Goal: Task Accomplishment & Management: Manage account settings

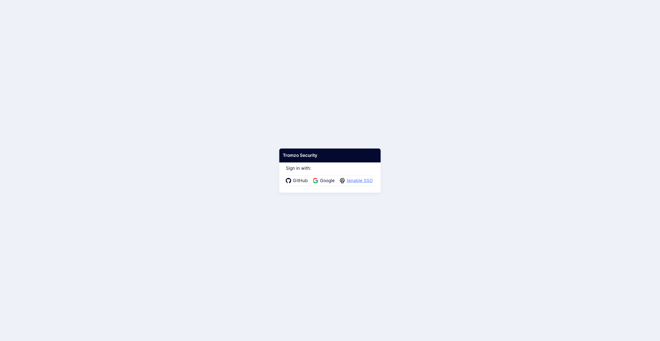
click at [360, 179] on span "tenable SSO" at bounding box center [359, 180] width 29 height 7
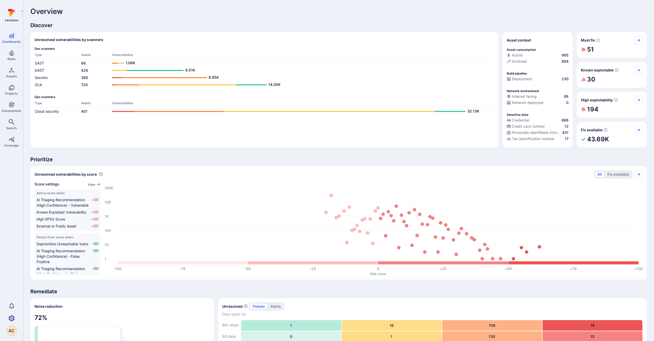
click at [11, 320] on icon "Settings" at bounding box center [12, 318] width 6 height 6
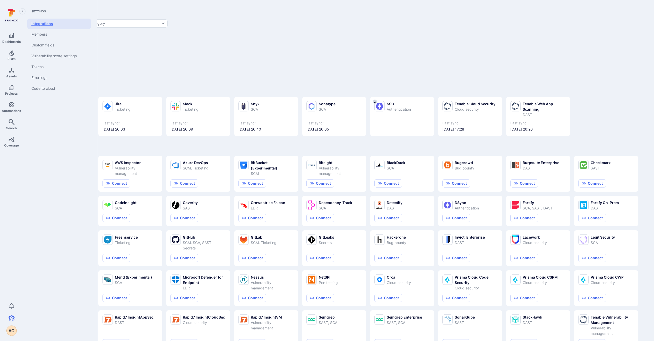
click at [50, 23] on link "Integrations" at bounding box center [59, 24] width 64 height 10
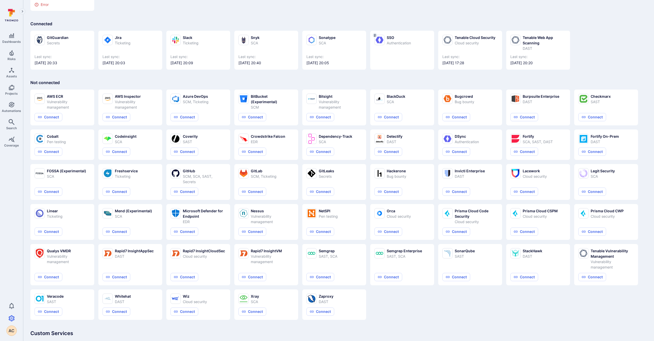
scroll to position [102, 0]
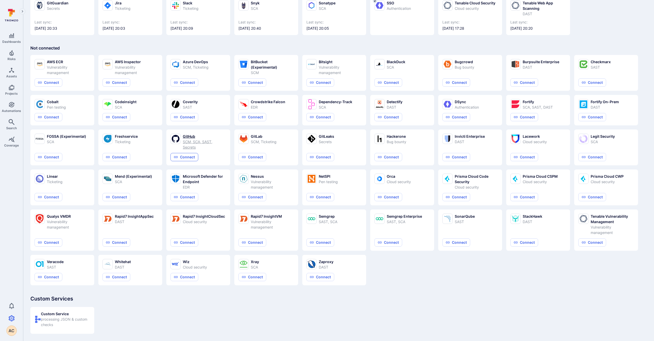
click at [189, 158] on button "Connect" at bounding box center [185, 157] width 28 height 8
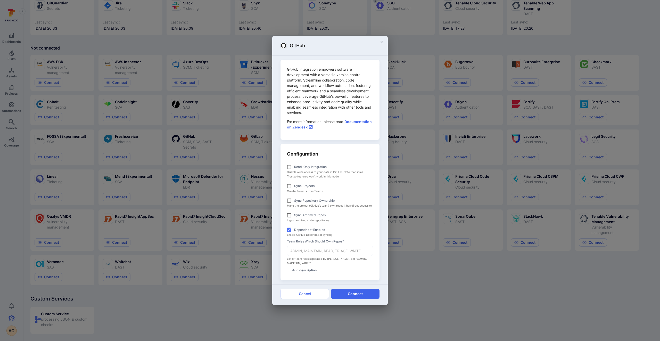
click at [319, 69] on p "GitHub integration empowers software development with a versatile version contr…" at bounding box center [330, 90] width 86 height 49
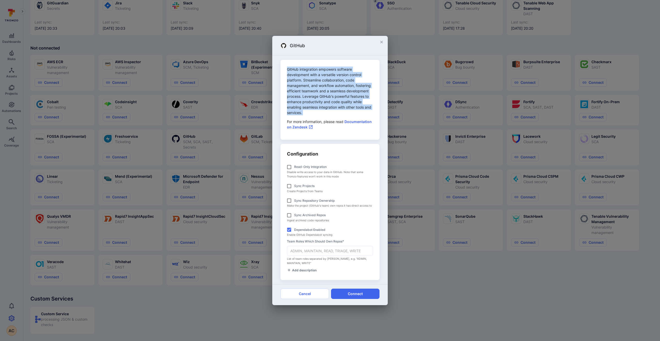
click at [319, 69] on p "GitHub integration empowers software development with a versatile version contr…" at bounding box center [330, 90] width 86 height 49
click at [325, 76] on p "GitHub integration empowers software development with a versatile version contr…" at bounding box center [330, 90] width 86 height 49
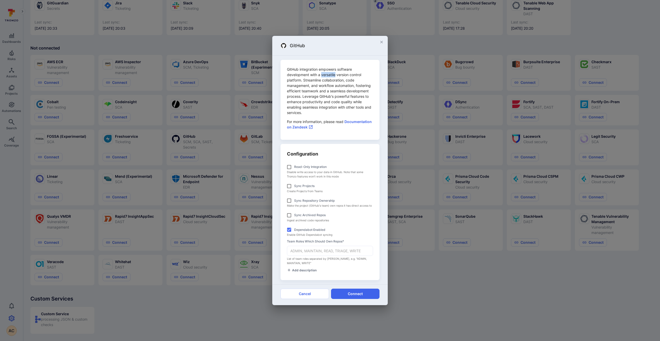
click at [325, 76] on p "GitHub integration empowers software development with a versatile version contr…" at bounding box center [330, 90] width 86 height 49
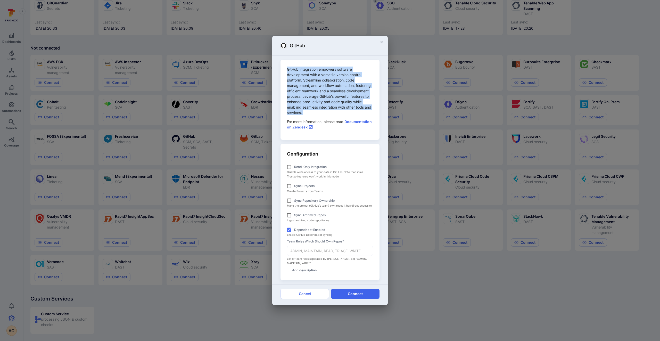
click at [325, 76] on p "GitHub integration empowers software development with a versatile version contr…" at bounding box center [330, 90] width 86 height 49
click at [289, 228] on input "Dependabot Enabled" at bounding box center [289, 229] width 10 height 10
checkbox input "false"
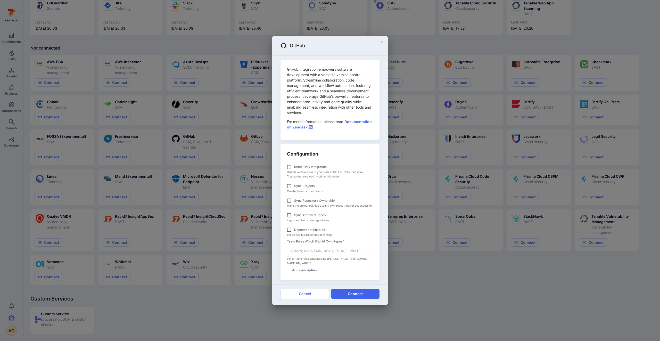
click at [321, 149] on div "Configuration Read-only integration Disable write access to your data in GitHub…" at bounding box center [329, 212] width 99 height 136
click at [322, 252] on input "Team roles which should own repos *" at bounding box center [330, 250] width 86 height 9
click at [380, 42] on icon "close" at bounding box center [381, 42] width 4 height 4
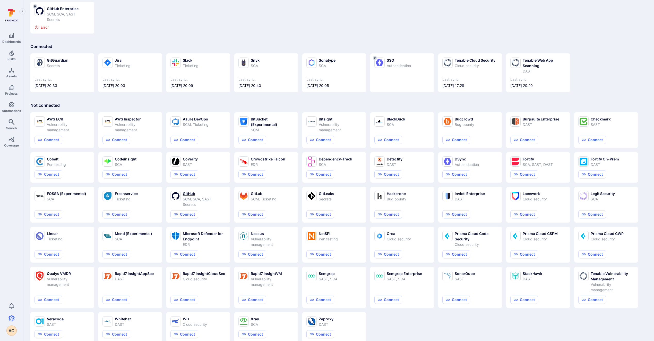
scroll to position [0, 0]
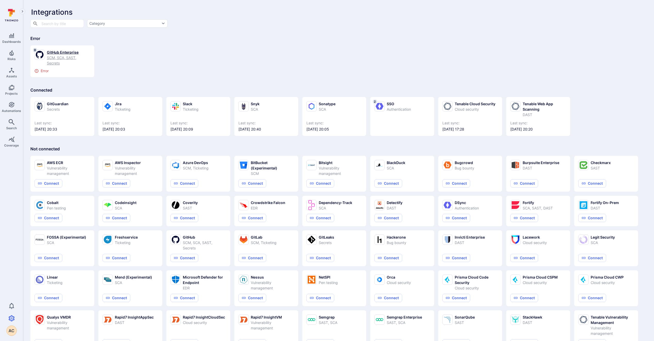
click at [73, 52] on div "GitHub Enterprise" at bounding box center [68, 51] width 43 height 5
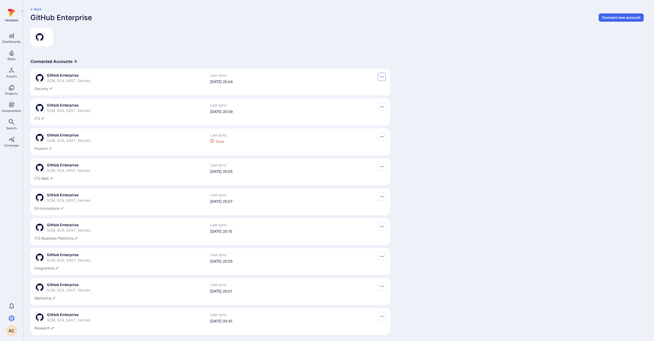
click at [384, 78] on button "Options menu" at bounding box center [382, 77] width 8 height 8
click at [52, 88] on div at bounding box center [330, 170] width 660 height 341
click at [51, 89] on icon "Edit description" at bounding box center [50, 88] width 3 height 3
click at [127, 49] on div "Back GitHub Enterprise Connect new account Connected Accounts 9 GitHub Enterpri…" at bounding box center [338, 172] width 631 height 345
click at [70, 75] on span "GitHub Enterprise" at bounding box center [69, 75] width 44 height 5
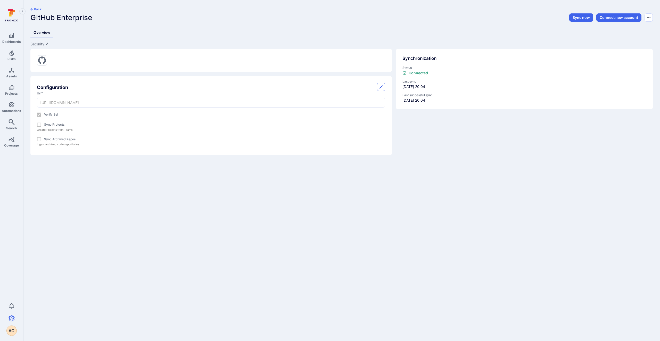
click at [35, 10] on button "Back" at bounding box center [35, 9] width 11 height 4
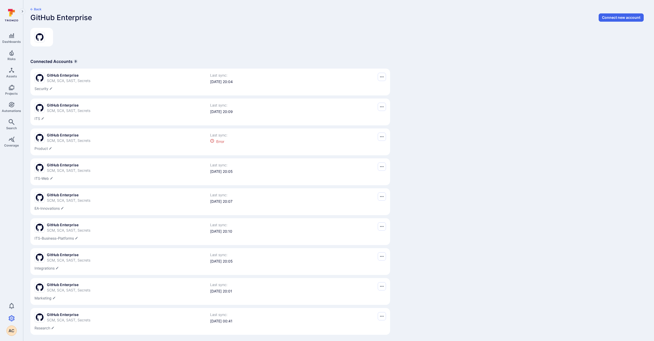
click at [35, 10] on button "Back" at bounding box center [35, 9] width 11 height 4
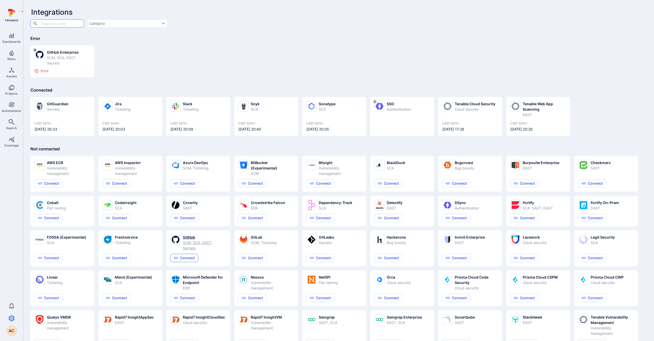
click at [190, 258] on button "Connect" at bounding box center [185, 258] width 28 height 8
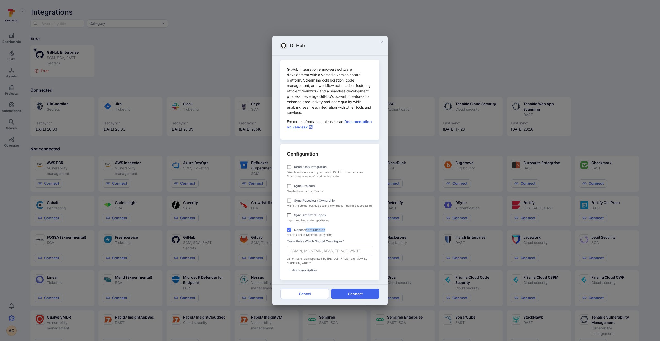
drag, startPoint x: 306, startPoint y: 228, endPoint x: 355, endPoint y: 231, distance: 49.3
click at [355, 231] on label "Dependabot Enabled" at bounding box center [326, 229] width 85 height 10
click at [294, 231] on input "Dependabot Enabled" at bounding box center [289, 229] width 10 height 10
click at [356, 231] on label "Dependabot Enabled" at bounding box center [326, 229] width 85 height 10
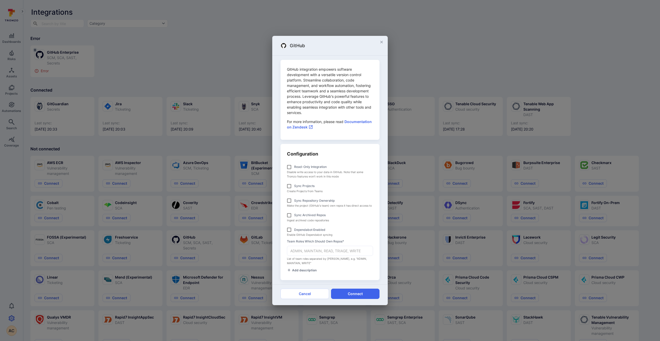
click at [294, 231] on input "Dependabot Enabled" at bounding box center [289, 229] width 10 height 10
click at [356, 231] on label "Dependabot Enabled" at bounding box center [326, 229] width 85 height 10
click at [294, 231] on input "Dependabot Enabled" at bounding box center [289, 229] width 10 height 10
checkbox input "false"
click at [350, 267] on div "Team roles which should own repos * ​ List of team roles separated by comma, e.…" at bounding box center [330, 270] width 86 height 6
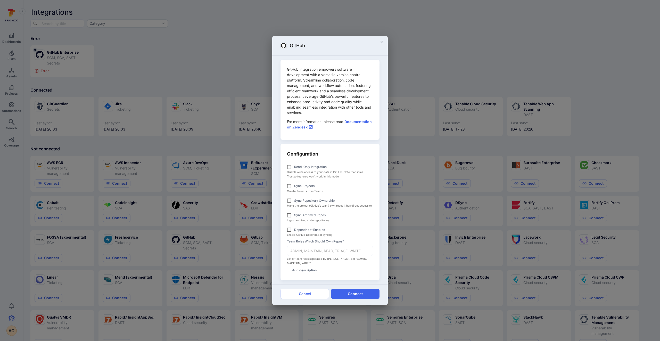
click at [350, 247] on input "Team roles which should own repos *" at bounding box center [330, 250] width 86 height 9
click at [354, 123] on link "Documentation on Zendesk" at bounding box center [329, 124] width 85 height 10
click at [342, 251] on input "Team roles which should own repos *" at bounding box center [330, 250] width 86 height 9
click at [304, 271] on span "Add description" at bounding box center [304, 270] width 24 height 4
click at [306, 269] on textarea at bounding box center [330, 269] width 86 height 5
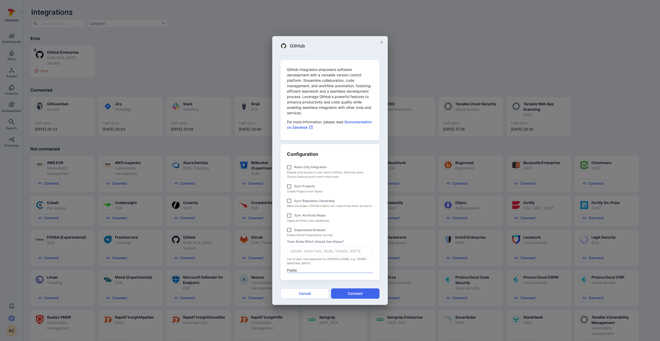
type textarea "Public"
type textarea "Tenable Public Github (github.com/tenable)"
click at [340, 248] on input "Team roles which should own repos *" at bounding box center [330, 250] width 86 height 9
click at [204, 51] on div "GitHub GitHub integration empowers software development with a versatile versio…" at bounding box center [330, 170] width 660 height 341
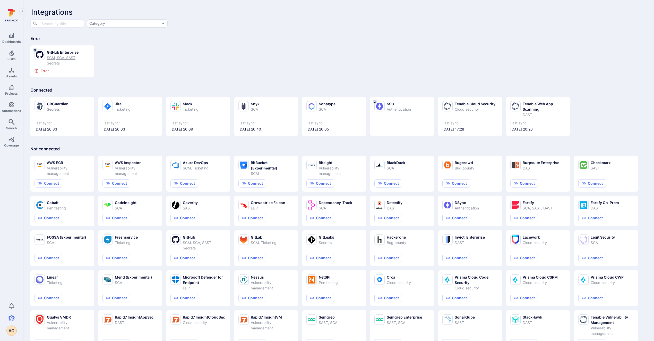
click at [64, 52] on div "GitHub Enterprise" at bounding box center [68, 51] width 43 height 5
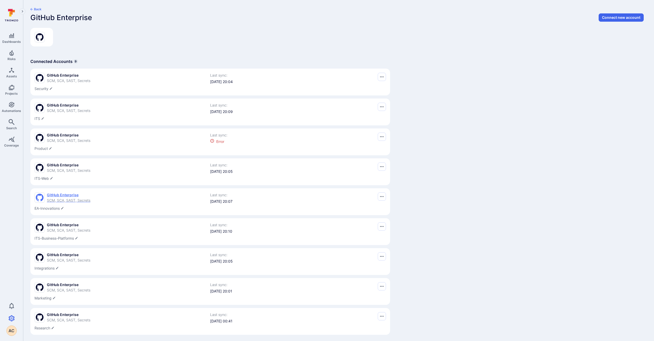
scroll to position [4, 0]
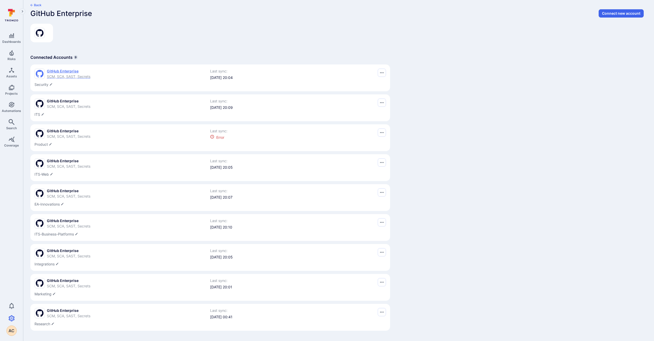
click at [66, 71] on span "GitHub Enterprise" at bounding box center [69, 71] width 44 height 5
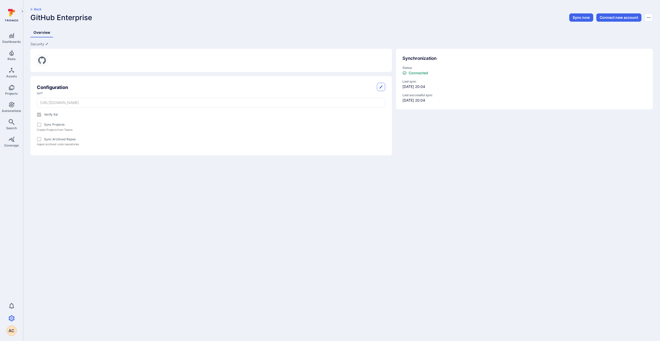
click at [37, 7] on button "Back" at bounding box center [35, 9] width 11 height 4
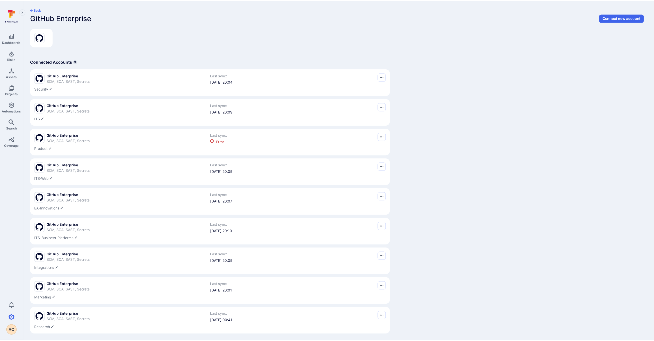
scroll to position [4, 0]
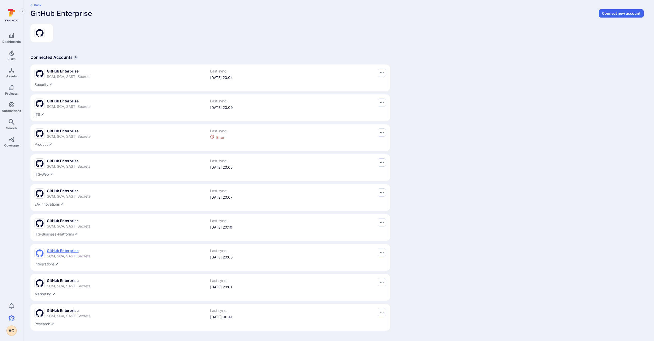
click at [69, 250] on span "GitHub Enterprise" at bounding box center [69, 250] width 44 height 5
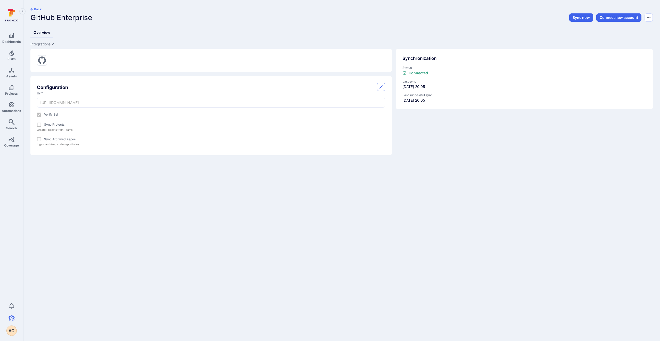
click at [34, 8] on button "Back" at bounding box center [35, 9] width 11 height 4
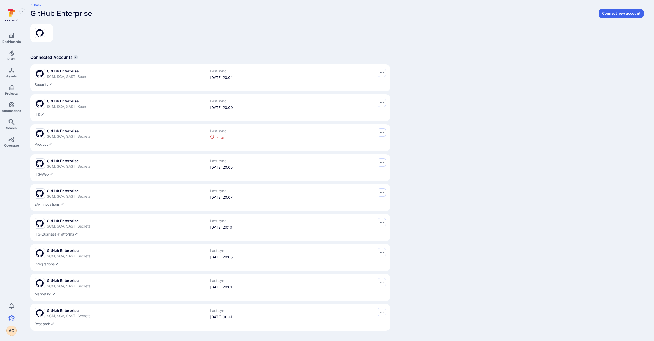
click at [36, 5] on button "Back" at bounding box center [35, 5] width 11 height 4
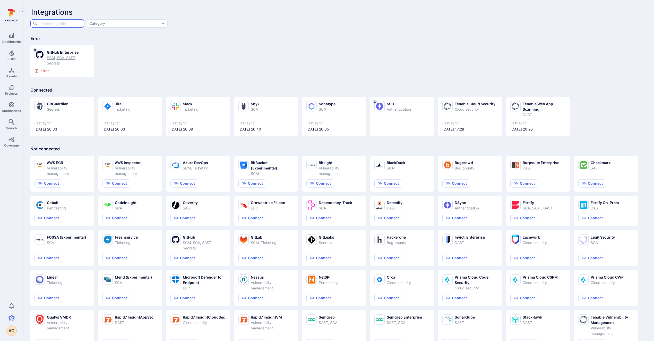
click at [72, 51] on div "GitHub Enterprise" at bounding box center [68, 51] width 43 height 5
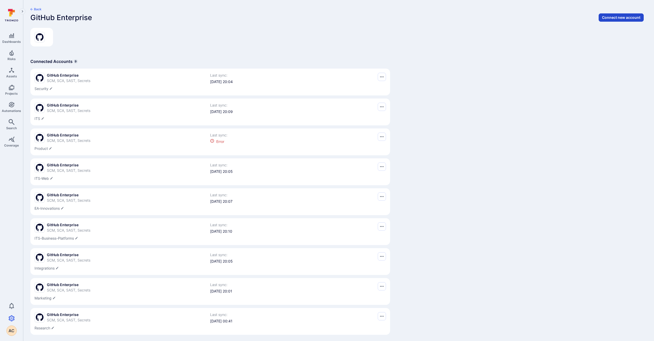
click at [621, 16] on button "Connect new account" at bounding box center [621, 17] width 45 height 8
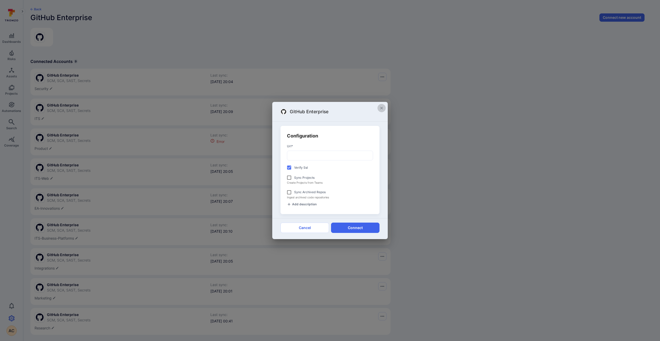
click at [383, 107] on icon "close" at bounding box center [381, 108] width 4 height 4
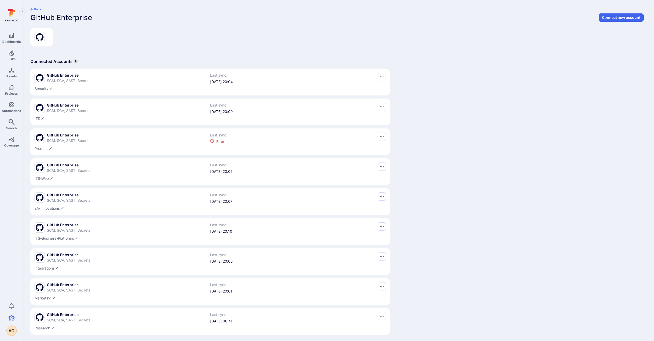
click at [36, 9] on button "Back" at bounding box center [35, 9] width 11 height 4
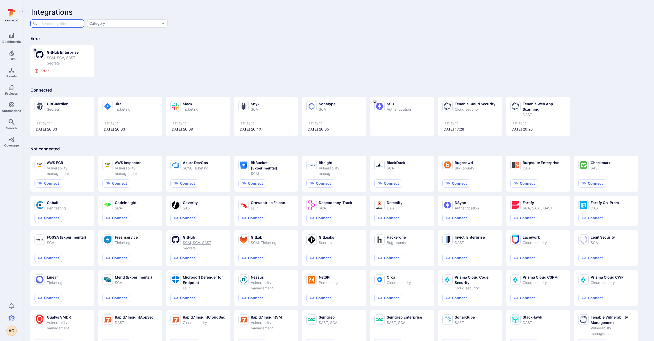
click at [190, 238] on div "GitHub" at bounding box center [204, 236] width 43 height 5
click at [186, 259] on button "Connect" at bounding box center [185, 258] width 28 height 8
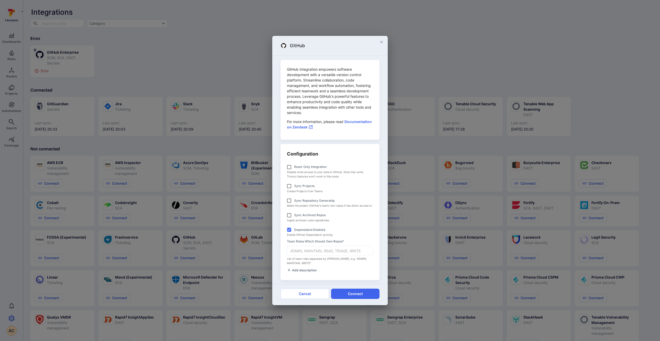
click at [308, 254] on input "Team roles which should own repos *" at bounding box center [330, 250] width 86 height 9
type input "ADMIN"
click at [306, 269] on span "Add description" at bounding box center [304, 270] width 24 height 4
click at [306, 269] on textarea at bounding box center [330, 269] width 86 height 5
type textarea "G"
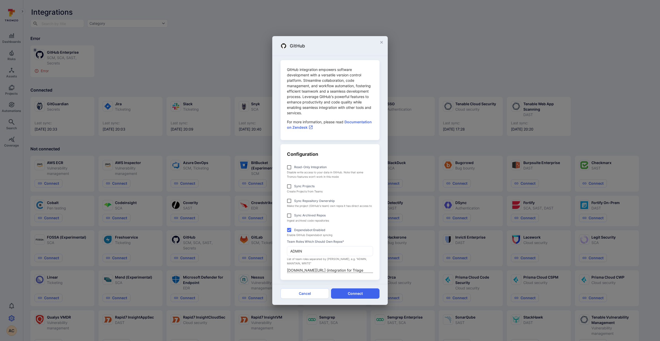
click at [349, 271] on textarea "github.com/tenable (integration for Triage Agent)" at bounding box center [330, 269] width 86 height 5
click at [345, 269] on textarea "github.com/tenable (integration for Triage Agent)" at bounding box center [330, 269] width 86 height 5
click at [348, 270] on textarea "github.com/tenable (integration for Triage Agent)" at bounding box center [330, 269] width 86 height 5
click at [347, 270] on textarea "github.com/tenable (integration for Triage Agent)" at bounding box center [330, 269] width 86 height 5
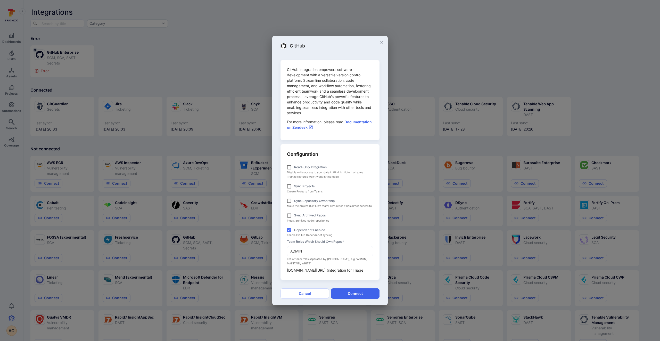
click at [347, 270] on textarea "github.com/tenable (integration for Triage Agent)" at bounding box center [330, 269] width 86 height 5
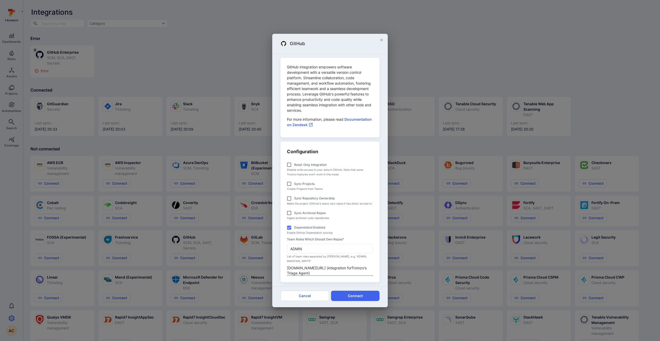
click at [344, 267] on textarea "github.com/tenable (integration forTromzo's Triage Agent)" at bounding box center [330, 270] width 86 height 10
click at [345, 267] on textarea "github.com/tenable (integration forTromzo's Triage Agent)" at bounding box center [330, 270] width 86 height 10
click at [346, 268] on textarea "github.com/tenable (integration forTromzo's Triage Agent)" at bounding box center [330, 270] width 86 height 10
click at [322, 267] on textarea "github.com/tenable (integration for Tromzo's Triage Agent)" at bounding box center [330, 270] width 86 height 10
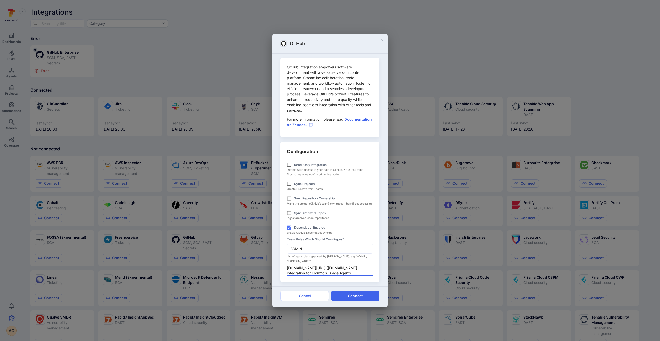
click at [347, 274] on textarea "github.com/tenable (github.com integration for Tromzo's Triage Agent)" at bounding box center [330, 270] width 86 height 10
click at [331, 267] on textarea "github.com/tenable (github.com integration for Tromzo's Triage Agent)" at bounding box center [330, 270] width 86 height 10
drag, startPoint x: 331, startPoint y: 267, endPoint x: 372, endPoint y: 265, distance: 41.5
click at [372, 265] on textarea "github.com/tenable (github.com integration for Tromzo's Triage Agent)" at bounding box center [330, 270] width 86 height 10
click at [332, 271] on textarea "github.com/tenable (github.com integration for Tromzo's Triage Agent)" at bounding box center [330, 270] width 86 height 10
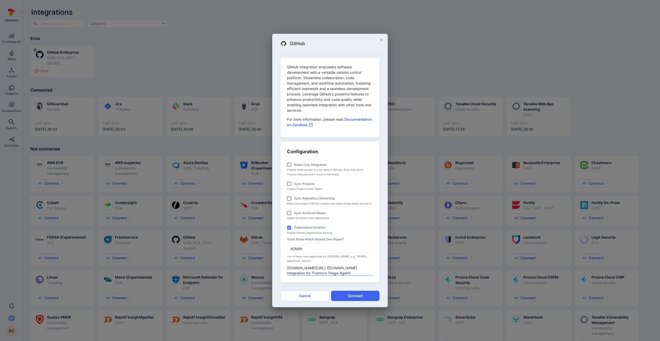
click at [332, 271] on textarea "github.com/tenable (github.com integration for Tromzo's Triage Agent)" at bounding box center [330, 270] width 86 height 10
click at [329, 271] on textarea "github.com/tenable (github.com integration for Tromzo's Triage Agent)" at bounding box center [330, 270] width 86 height 10
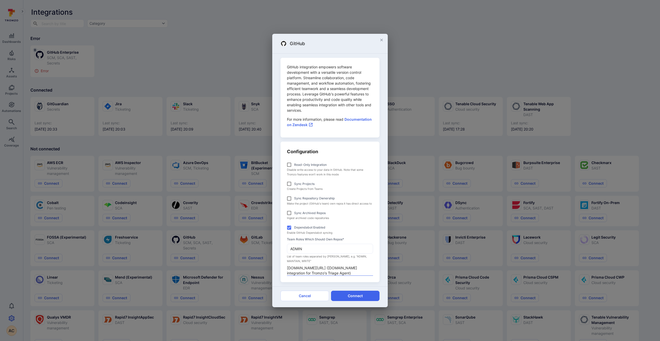
click at [329, 271] on textarea "github.com/tenable (github.com integration for Tromzo's Triage Agent)" at bounding box center [330, 270] width 86 height 10
click at [319, 267] on textarea "github.com/tenable (github.com integration for Tromzo's Triage Agent)" at bounding box center [330, 270] width 86 height 10
click at [341, 268] on textarea "github.com/tenable (github.com integration for Tromzo's Triage Agent)" at bounding box center [330, 270] width 86 height 10
click at [348, 273] on textarea "github.com/tenable (github.com integration for Tromzo's Triage Agent)" at bounding box center [330, 270] width 86 height 10
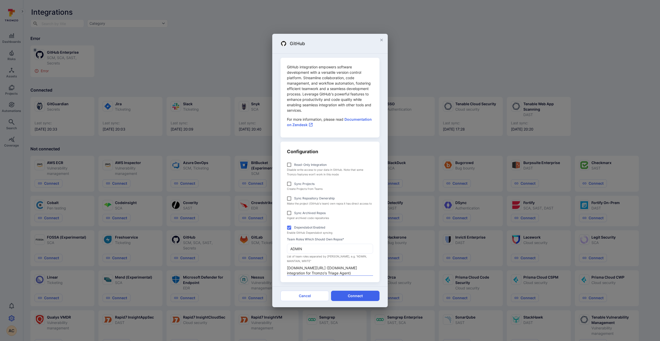
click at [326, 271] on textarea "github.com/tenable (github.com integration for Tromzo's Triage Agent)" at bounding box center [330, 270] width 86 height 10
click at [326, 272] on textarea "github.com/tenable (github.com integration for Tromzo's Triage Agent)" at bounding box center [330, 270] width 86 height 10
click at [325, 272] on textarea "github.com/tenable (github.com integration for Tromzo's Triage Agent)" at bounding box center [330, 270] width 86 height 10
type textarea "github.com/tenable (github.com integration for Tromzo's Triage Agent)"
click at [361, 298] on button "Connect" at bounding box center [355, 295] width 48 height 10
